Goal: Use online tool/utility: Utilize a website feature to perform a specific function

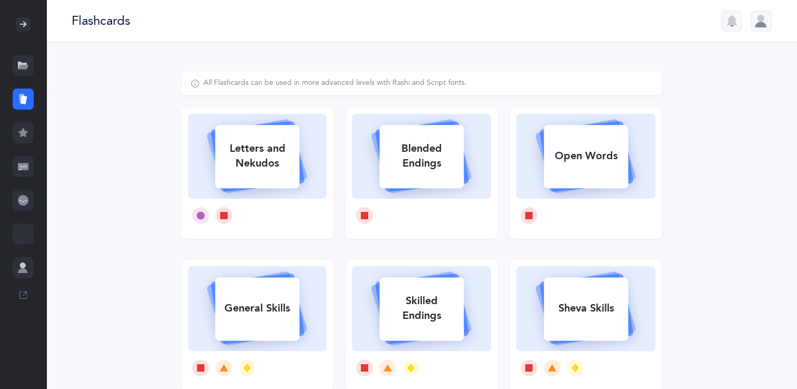
select select
select select "single"
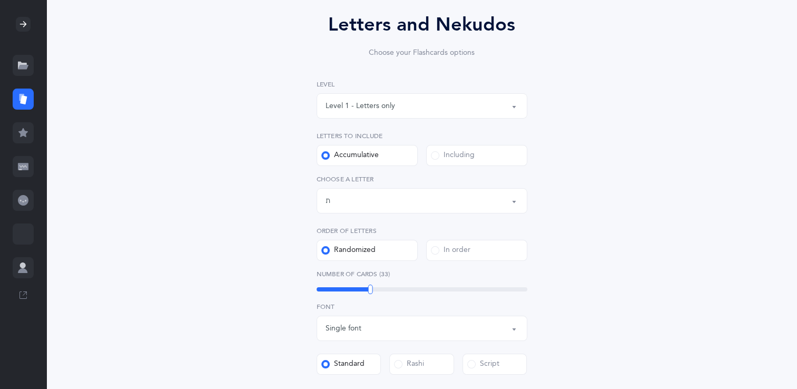
scroll to position [93, 0]
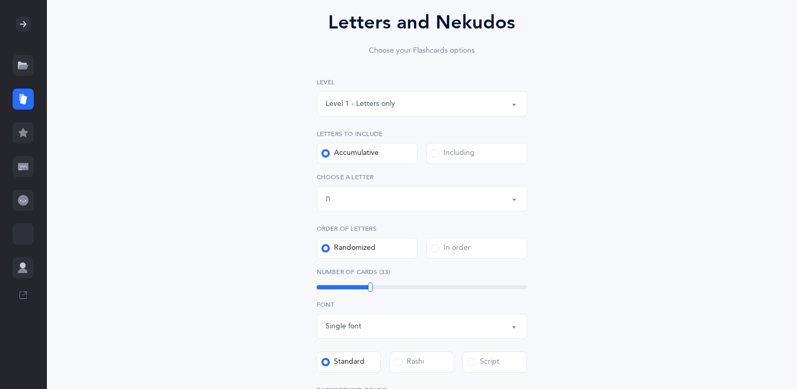
click at [379, 199] on div "Letters up until: ת" at bounding box center [421, 199] width 193 height 18
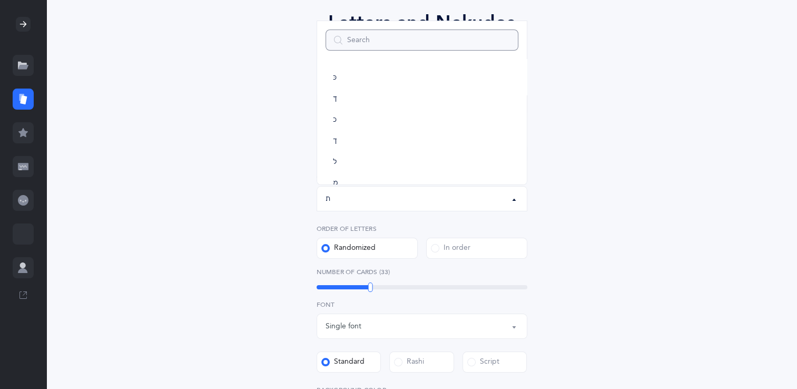
scroll to position [282, 0]
click at [377, 108] on link "ל" at bounding box center [421, 111] width 193 height 21
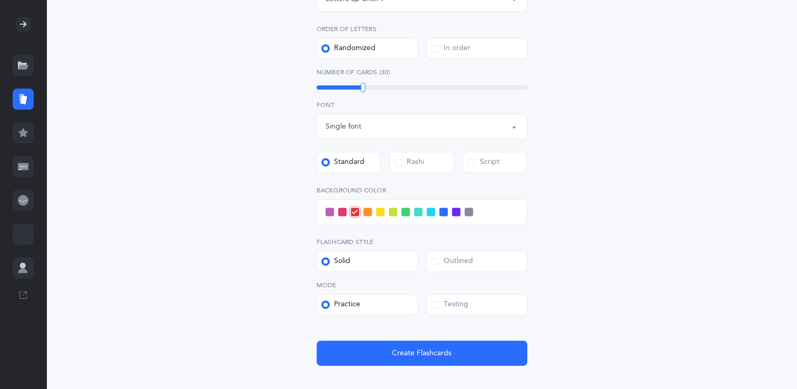
scroll to position [297, 0]
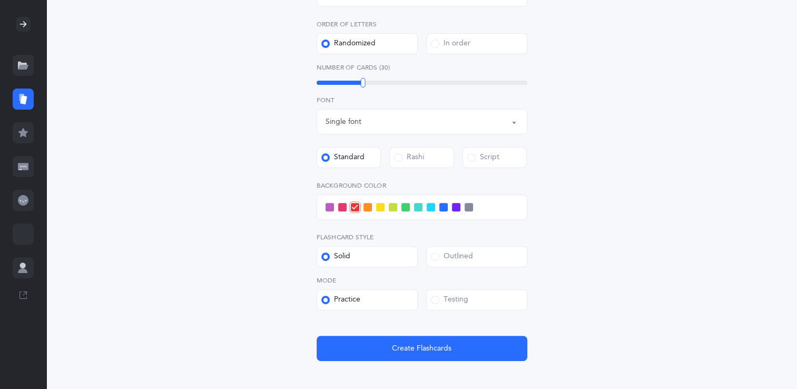
click at [409, 206] on div at bounding box center [422, 206] width 211 height 25
click at [405, 207] on span at bounding box center [405, 207] width 8 height 8
click at [0, 0] on input "checkbox" at bounding box center [0, 0] width 0 height 0
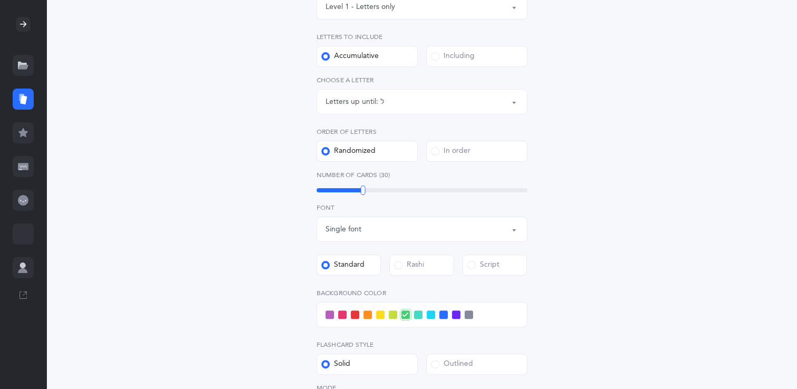
scroll to position [185, 0]
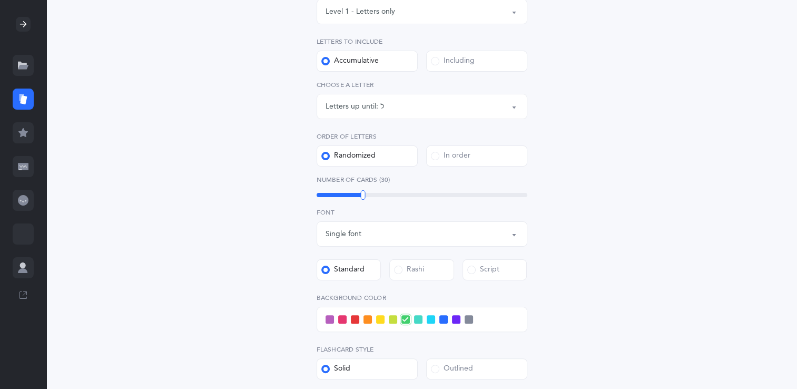
click at [439, 106] on div "Letters up until: ל" at bounding box center [421, 106] width 193 height 18
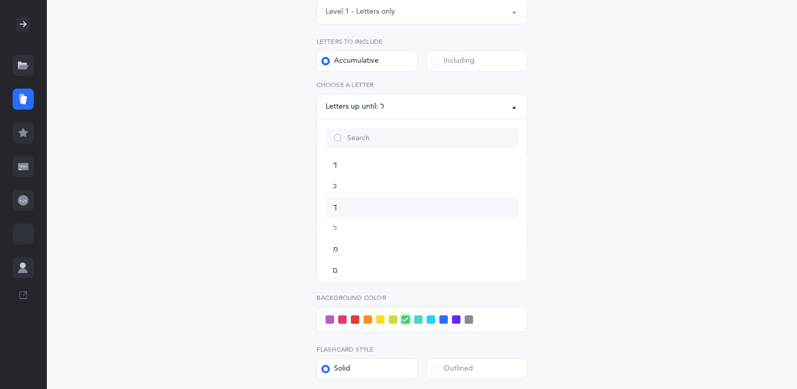
click at [422, 212] on link "ך" at bounding box center [421, 207] width 193 height 21
select select "11"
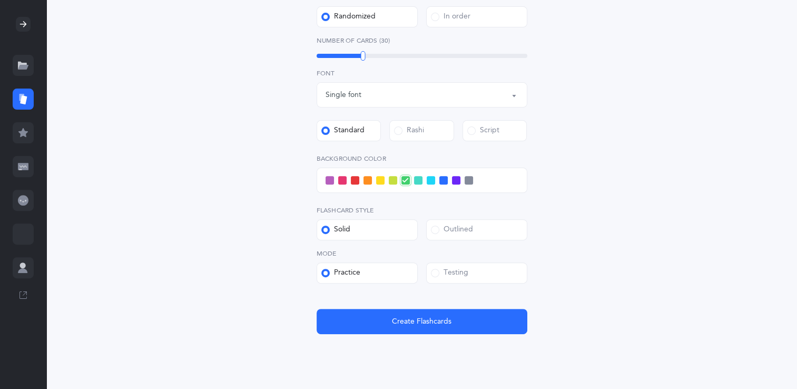
scroll to position [329, 0]
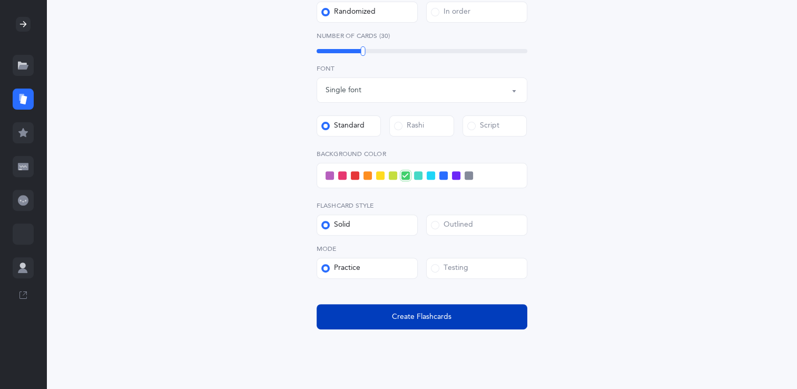
click at [495, 309] on button "Create Flashcards" at bounding box center [422, 316] width 211 height 25
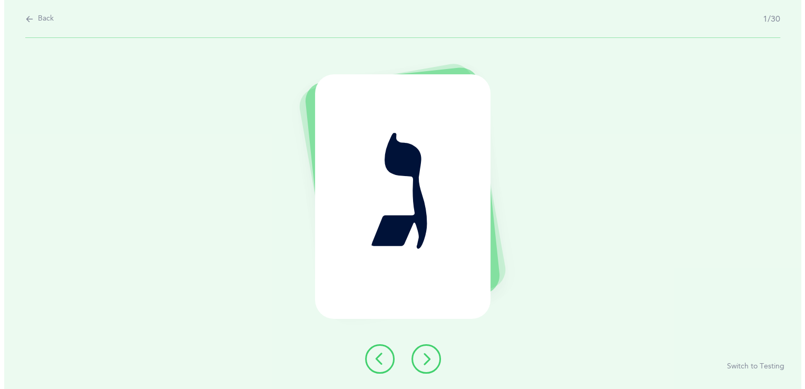
scroll to position [0, 0]
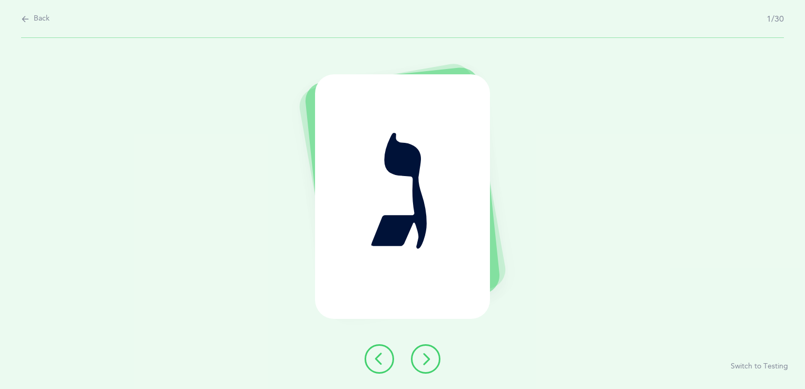
click at [428, 355] on icon at bounding box center [425, 358] width 13 height 13
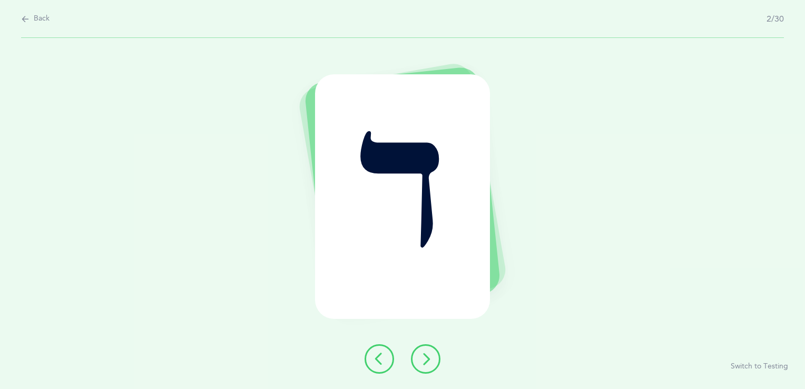
click at [428, 355] on icon at bounding box center [425, 358] width 13 height 13
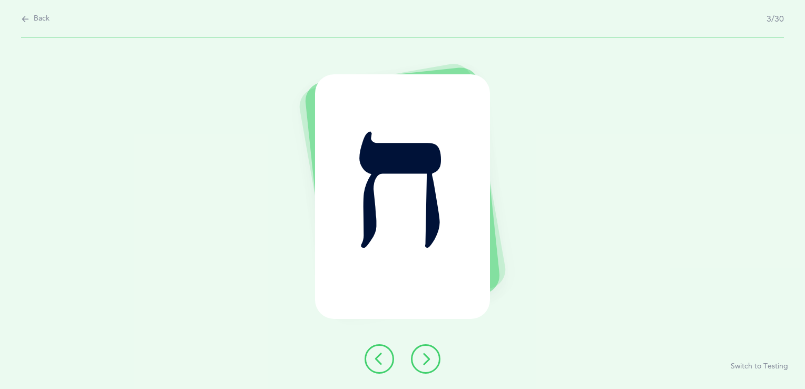
click at [428, 355] on icon at bounding box center [425, 358] width 13 height 13
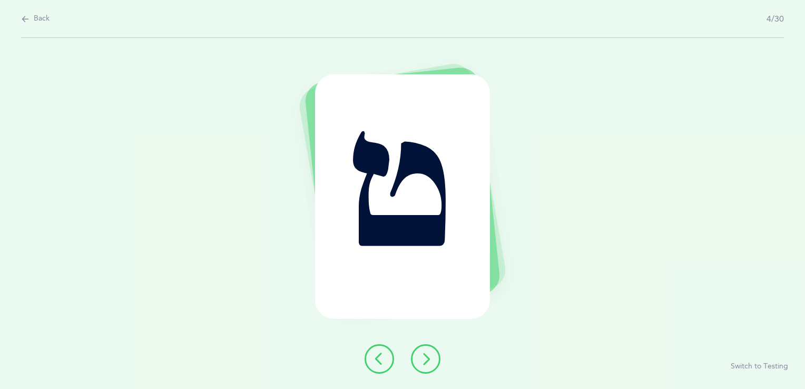
click at [428, 355] on icon at bounding box center [425, 358] width 13 height 13
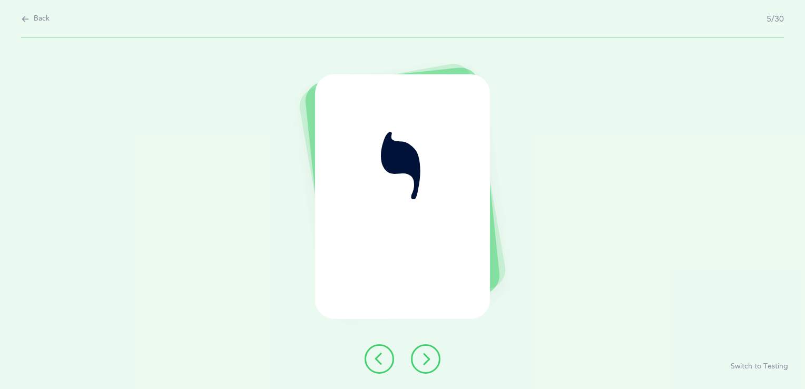
click at [428, 355] on icon at bounding box center [425, 358] width 13 height 13
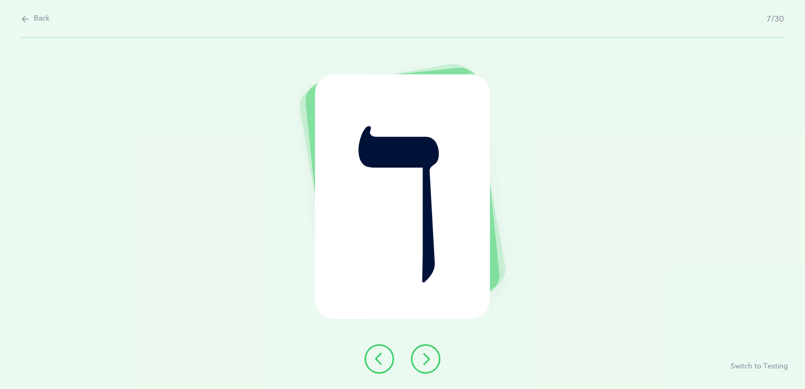
click at [428, 355] on icon at bounding box center [425, 358] width 13 height 13
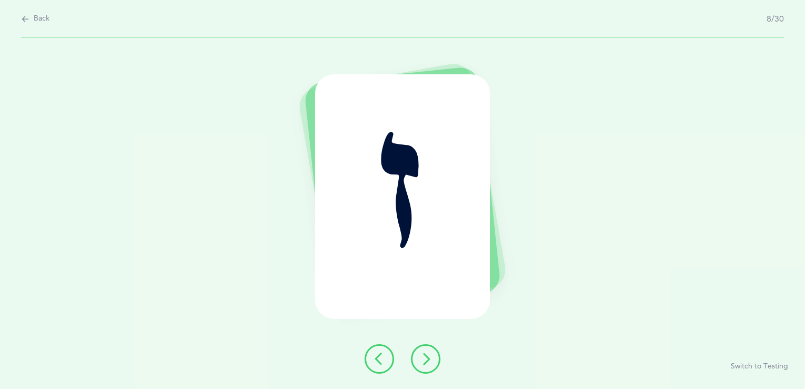
click at [428, 355] on icon at bounding box center [425, 358] width 13 height 13
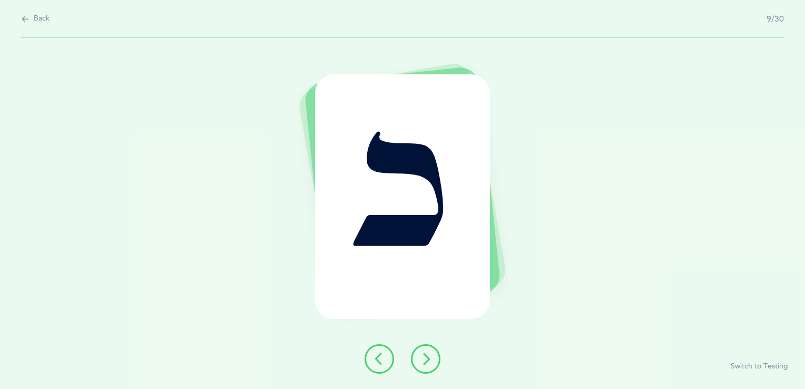
click at [428, 355] on icon at bounding box center [425, 358] width 13 height 13
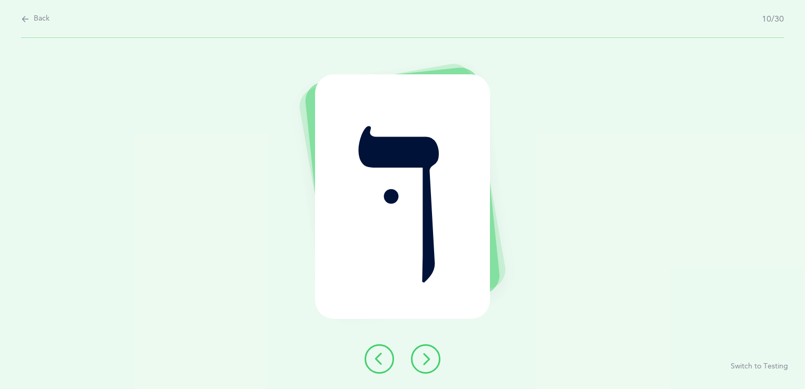
click at [428, 355] on icon at bounding box center [425, 358] width 13 height 13
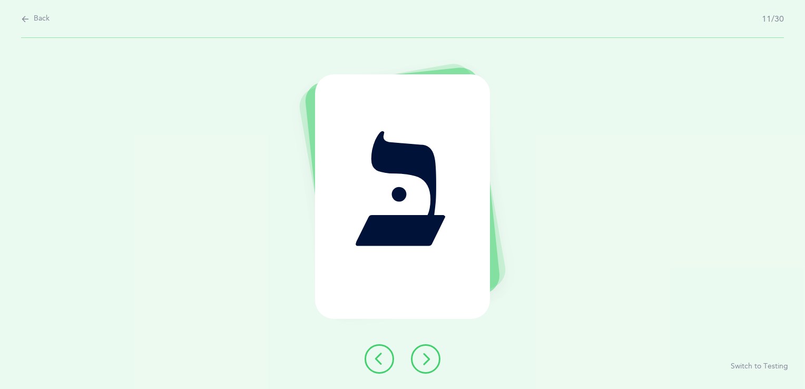
click at [428, 355] on icon at bounding box center [425, 358] width 13 height 13
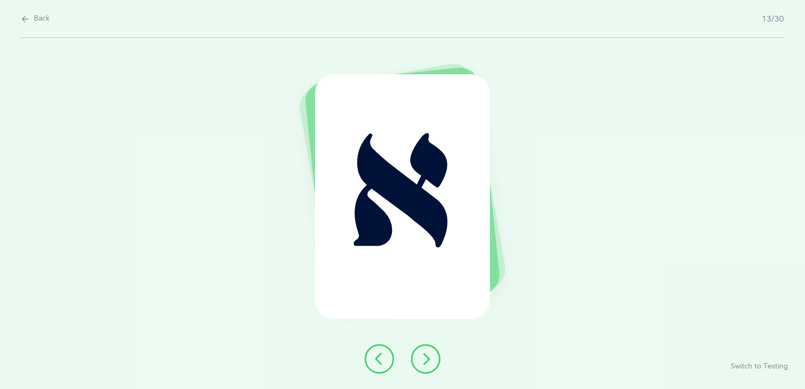
click at [428, 355] on icon at bounding box center [425, 358] width 13 height 13
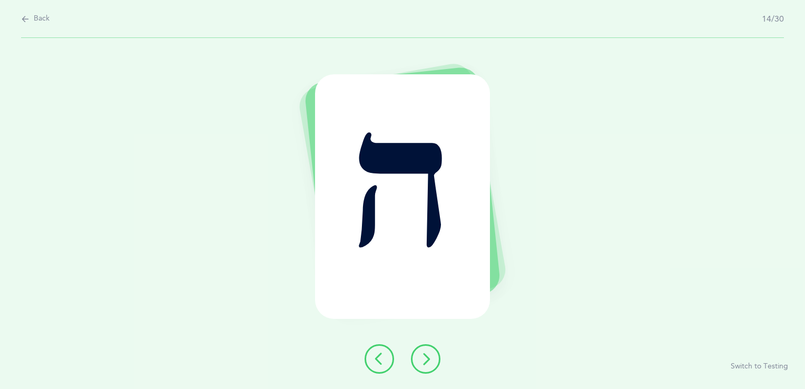
click at [428, 355] on icon at bounding box center [425, 358] width 13 height 13
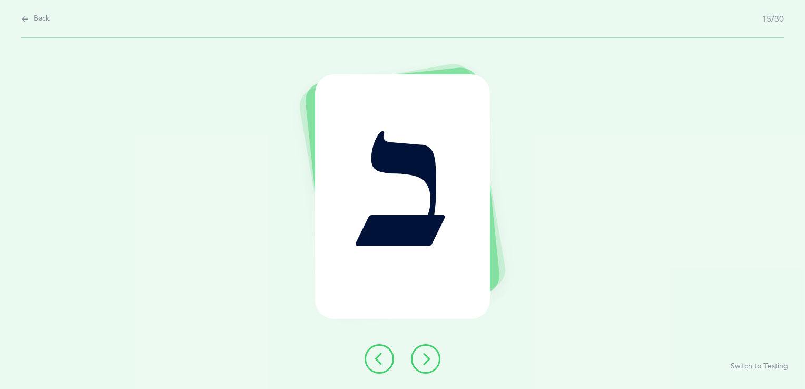
click at [428, 355] on icon at bounding box center [425, 358] width 13 height 13
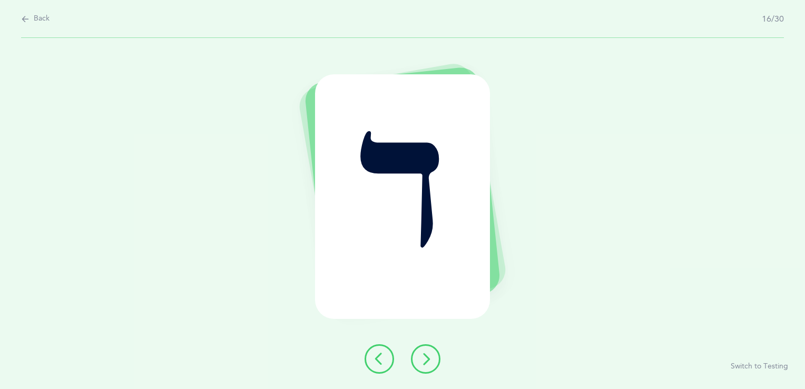
click at [428, 355] on icon at bounding box center [425, 358] width 13 height 13
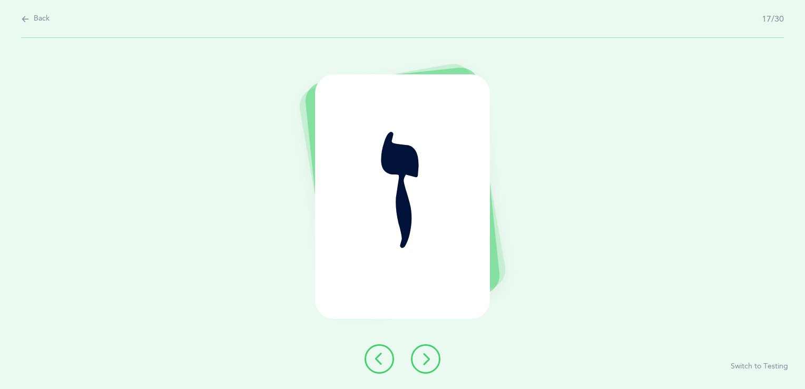
click at [428, 355] on icon at bounding box center [425, 358] width 13 height 13
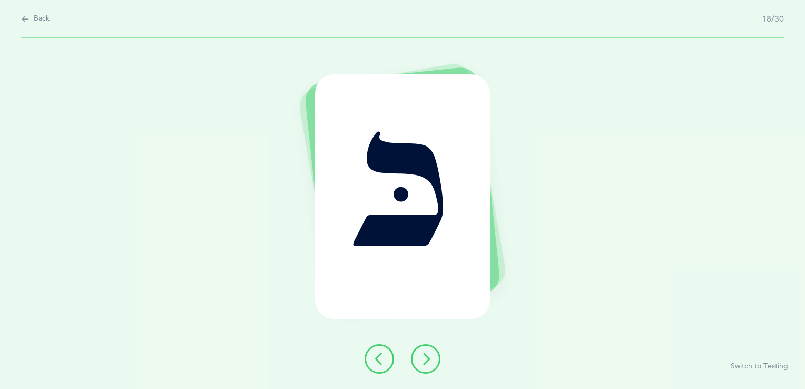
click at [428, 355] on icon at bounding box center [425, 358] width 13 height 13
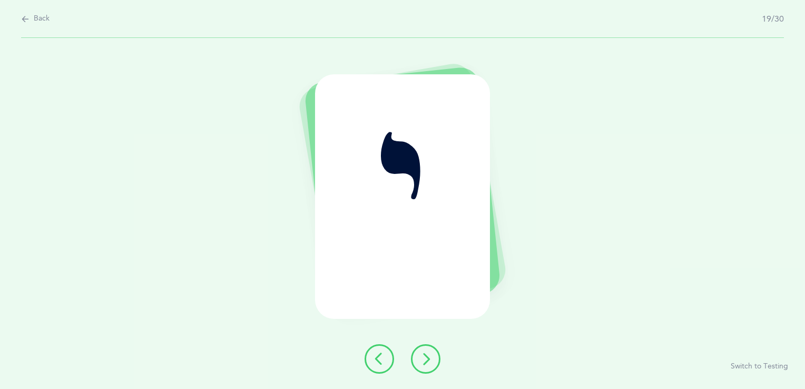
click at [428, 355] on icon at bounding box center [425, 358] width 13 height 13
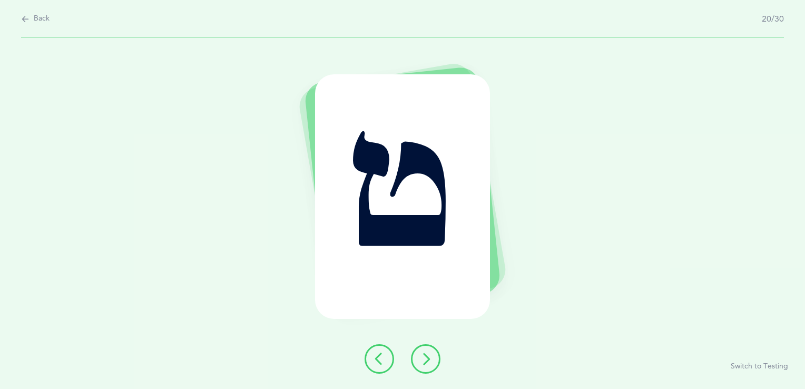
click at [428, 355] on icon at bounding box center [425, 358] width 13 height 13
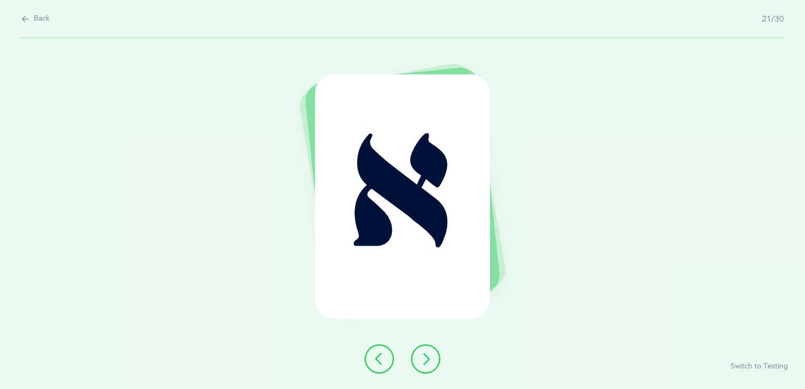
click at [428, 355] on icon at bounding box center [425, 358] width 13 height 13
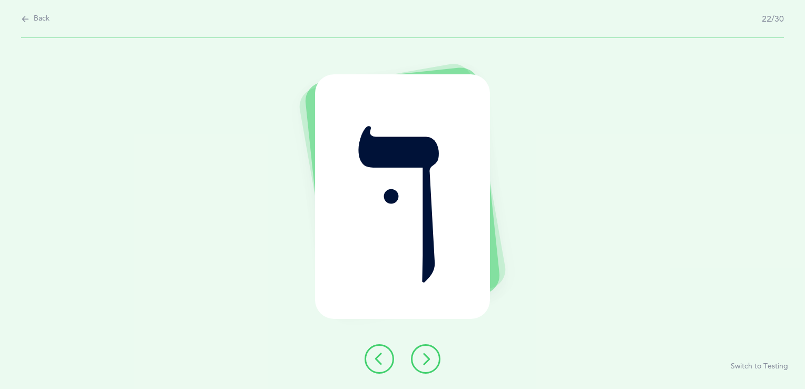
click at [428, 355] on icon at bounding box center [425, 358] width 13 height 13
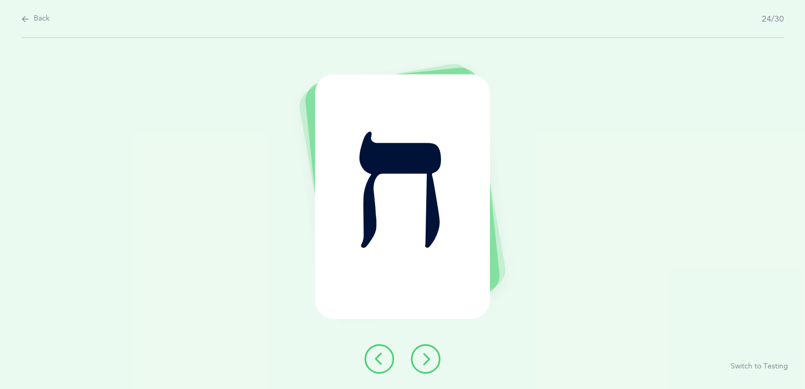
click at [428, 355] on icon at bounding box center [425, 358] width 13 height 13
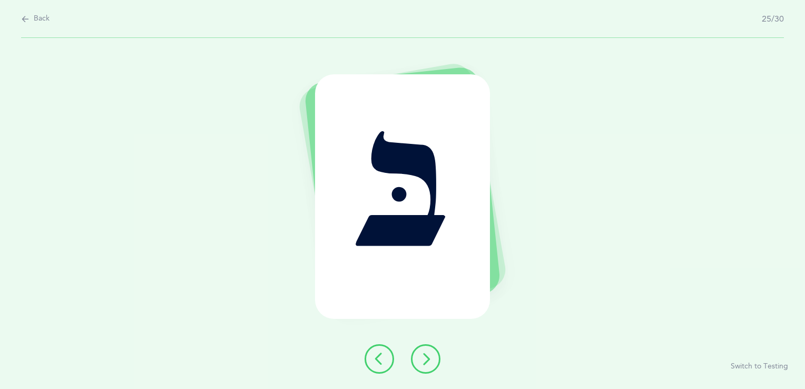
click at [428, 355] on icon at bounding box center [425, 358] width 13 height 13
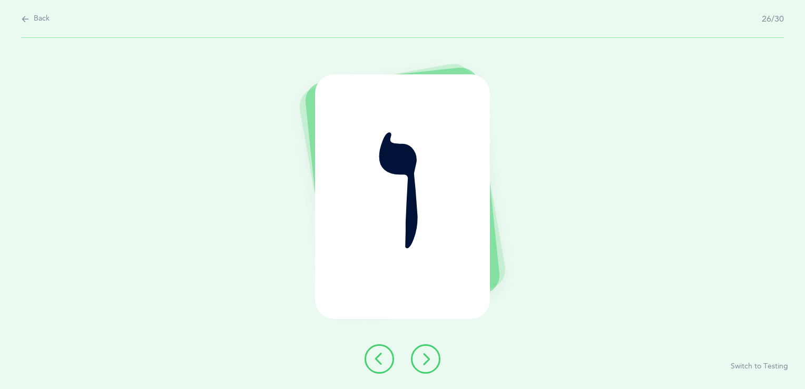
click at [428, 355] on icon at bounding box center [425, 358] width 13 height 13
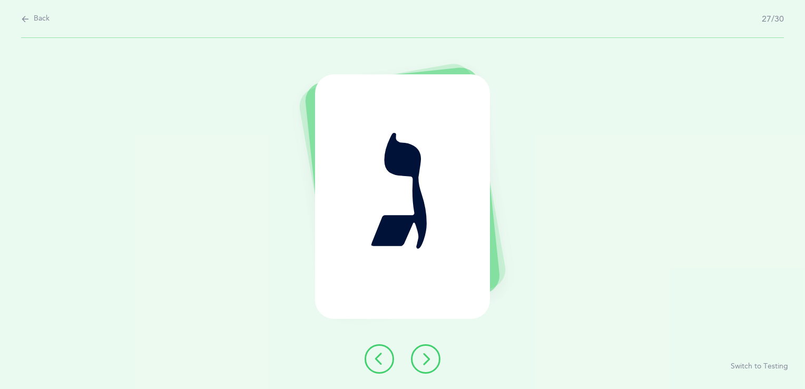
click at [428, 355] on icon at bounding box center [425, 358] width 13 height 13
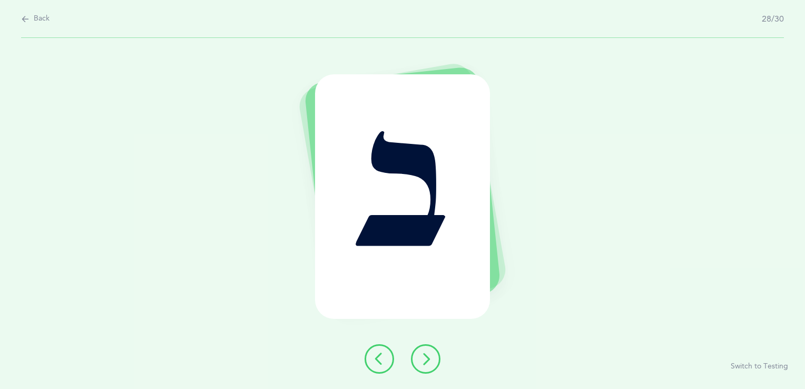
click at [428, 355] on icon at bounding box center [425, 358] width 13 height 13
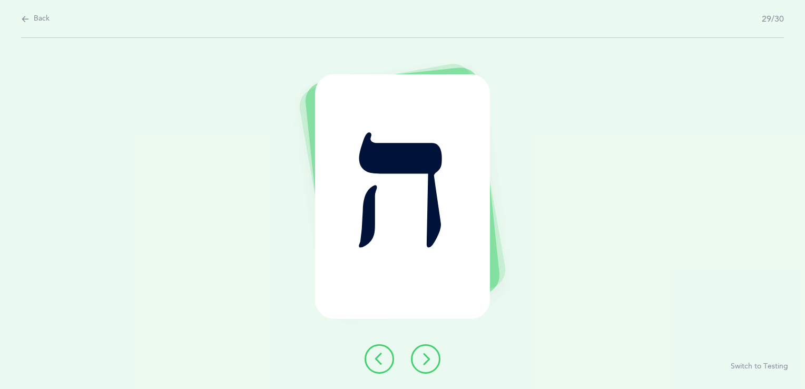
click at [428, 355] on icon at bounding box center [425, 358] width 13 height 13
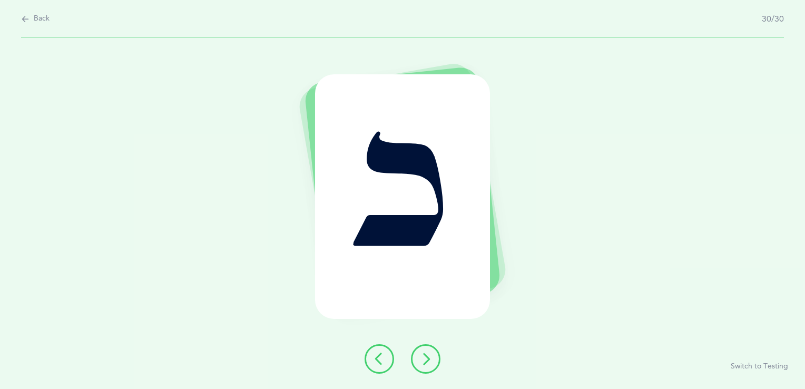
click at [428, 355] on icon at bounding box center [425, 358] width 13 height 13
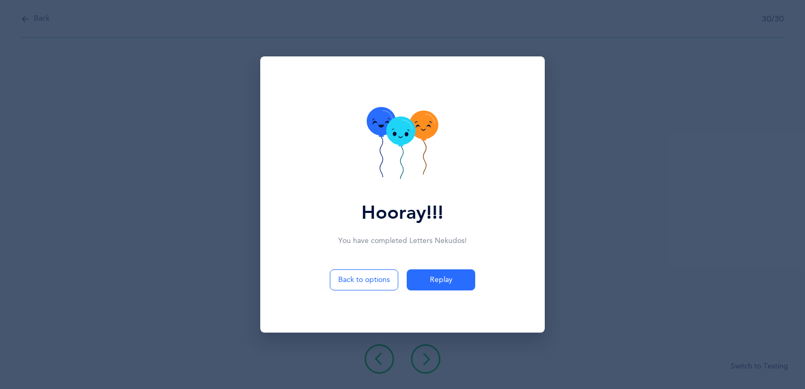
click at [408, 147] on icon at bounding box center [403, 144] width 72 height 75
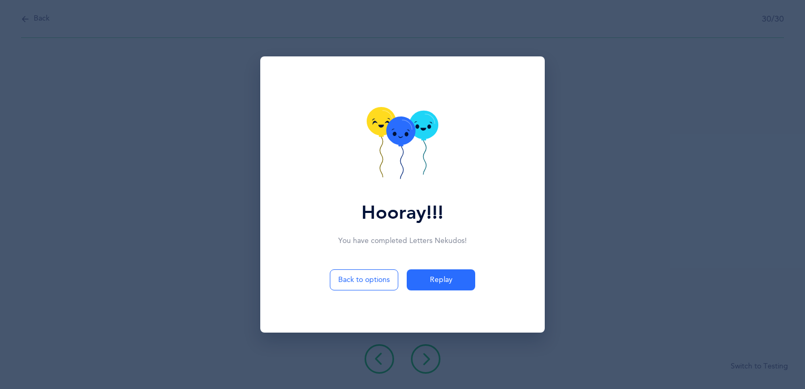
click at [408, 147] on icon at bounding box center [403, 144] width 72 height 75
click at [419, 142] on icon at bounding box center [403, 144] width 72 height 75
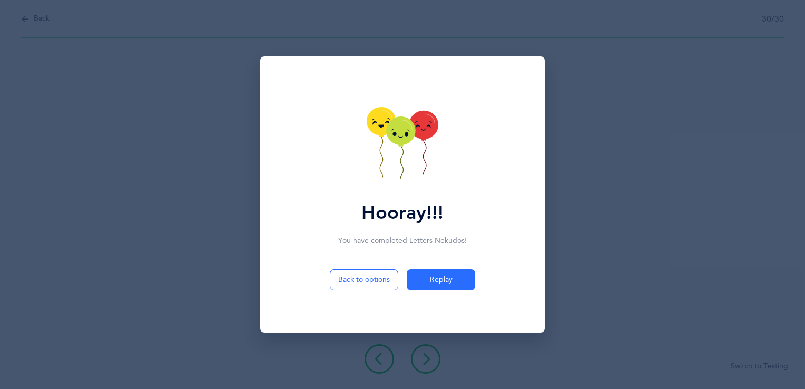
click at [419, 142] on icon at bounding box center [403, 144] width 72 height 75
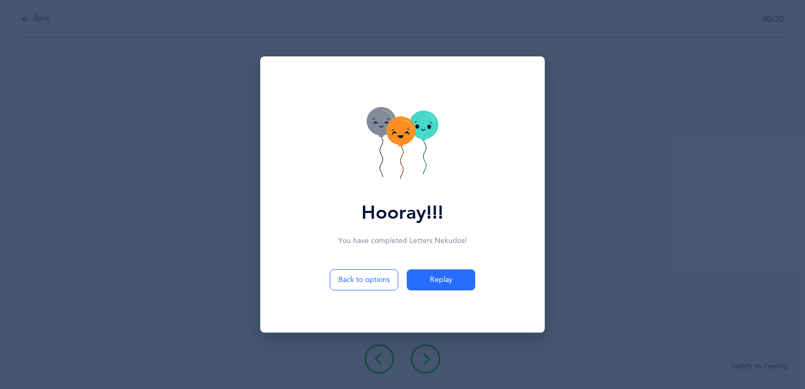
click at [419, 142] on icon at bounding box center [403, 144] width 72 height 75
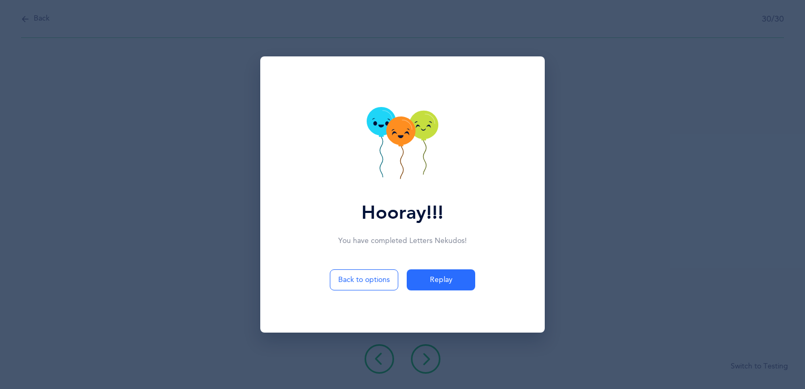
click at [419, 142] on icon at bounding box center [403, 144] width 72 height 75
click at [412, 123] on icon at bounding box center [423, 125] width 29 height 28
click at [412, 123] on icon at bounding box center [403, 144] width 72 height 75
click at [412, 123] on icon at bounding box center [423, 126] width 29 height 28
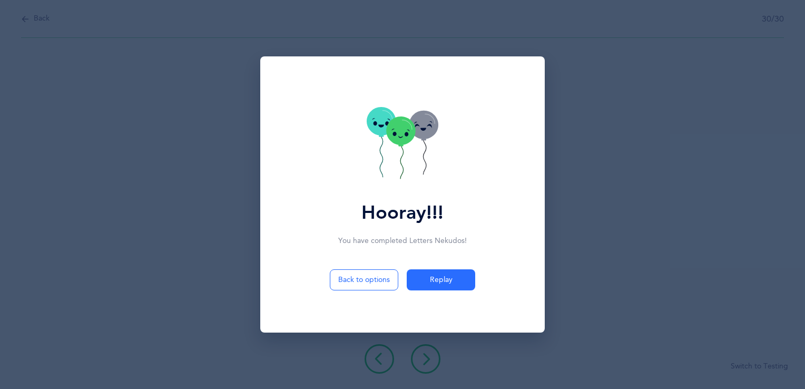
click at [412, 123] on icon at bounding box center [423, 125] width 29 height 28
click at [412, 123] on icon at bounding box center [400, 131] width 29 height 28
click at [412, 123] on icon at bounding box center [403, 144] width 72 height 75
click at [412, 123] on icon at bounding box center [423, 127] width 29 height 28
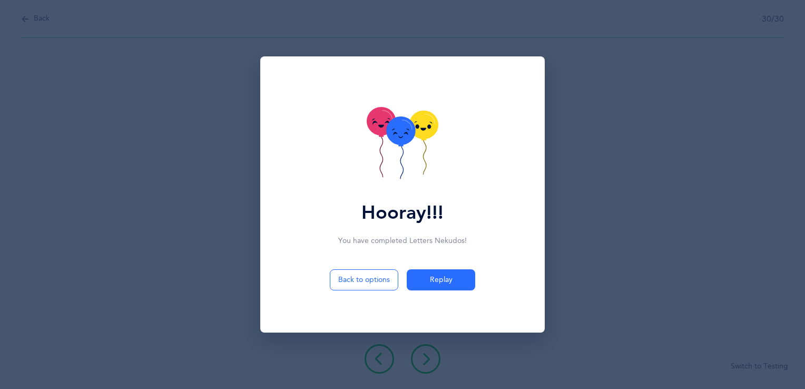
click at [412, 123] on icon at bounding box center [400, 131] width 29 height 28
click at [412, 123] on icon at bounding box center [423, 126] width 29 height 28
click at [412, 123] on icon at bounding box center [423, 127] width 29 height 28
click at [412, 123] on icon at bounding box center [403, 144] width 72 height 75
click at [412, 123] on icon at bounding box center [423, 127] width 29 height 28
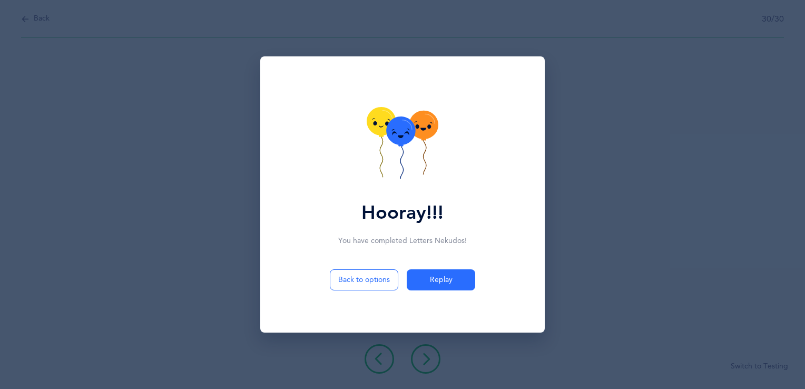
click at [412, 123] on icon at bounding box center [423, 126] width 29 height 28
click at [412, 123] on icon at bounding box center [403, 144] width 72 height 75
click at [412, 123] on icon at bounding box center [423, 127] width 29 height 28
click at [412, 123] on icon at bounding box center [400, 133] width 29 height 28
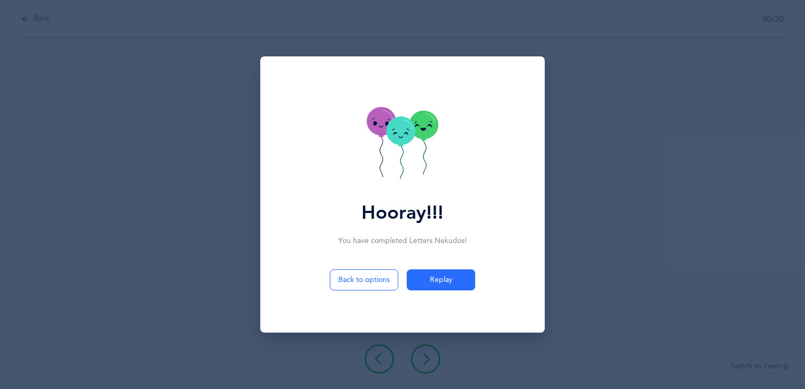
click at [412, 123] on icon at bounding box center [423, 125] width 29 height 28
click at [412, 123] on icon at bounding box center [423, 127] width 29 height 28
click at [412, 123] on icon at bounding box center [400, 133] width 29 height 28
click at [412, 123] on icon at bounding box center [423, 127] width 29 height 28
